Goal: Find specific page/section: Find specific page/section

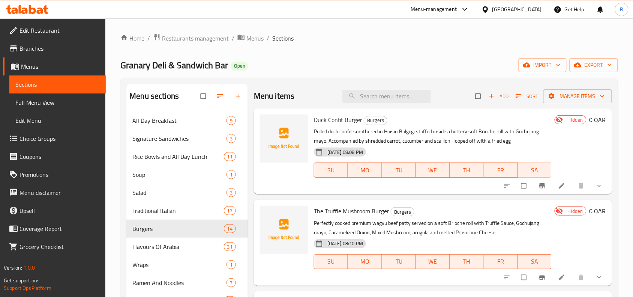
click at [541, 8] on div "[GEOGRAPHIC_DATA]" at bounding box center [516, 9] width 49 height 8
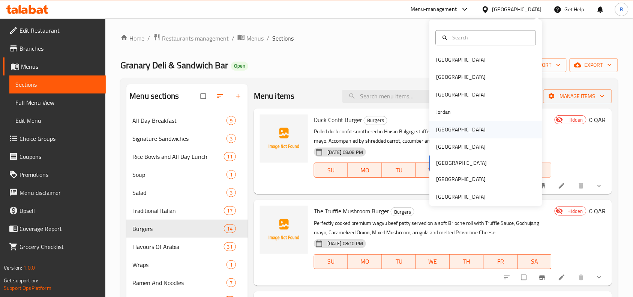
click at [460, 124] on div "Kuwait" at bounding box center [486, 129] width 112 height 17
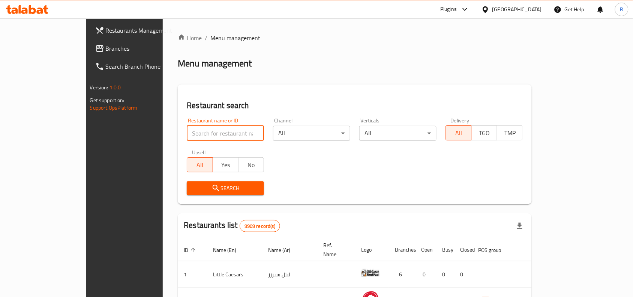
paste input "23507"
type input "23507"
click button "Search" at bounding box center [225, 188] width 77 height 14
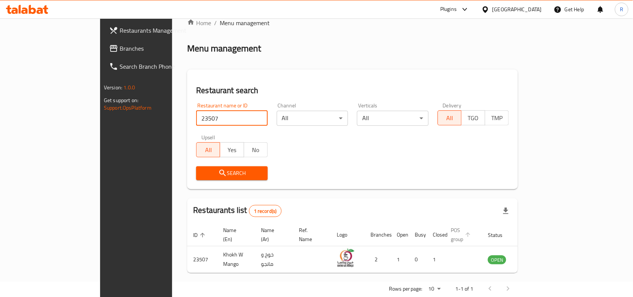
scroll to position [23, 0]
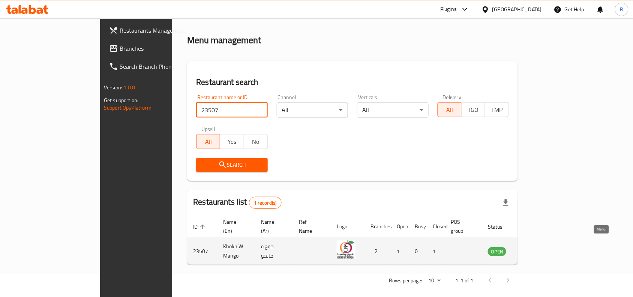
click at [536, 246] on icon "enhanced table" at bounding box center [531, 250] width 9 height 9
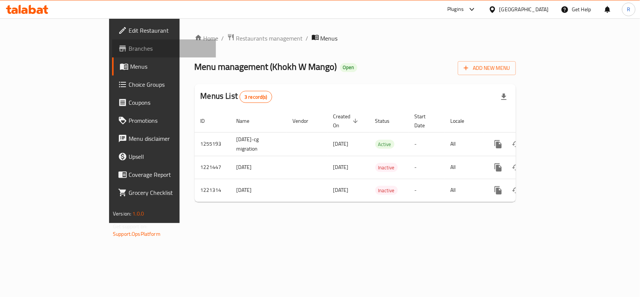
click at [129, 51] on span "Branches" at bounding box center [169, 48] width 81 height 9
